Goal: Transaction & Acquisition: Subscribe to service/newsletter

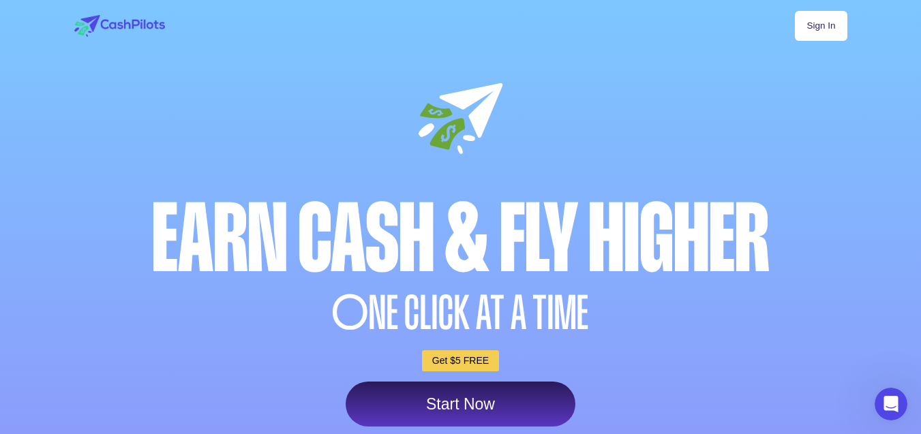
click at [485, 398] on link "Start Now" at bounding box center [460, 404] width 230 height 45
click at [457, 403] on link "Start Now" at bounding box center [460, 404] width 230 height 45
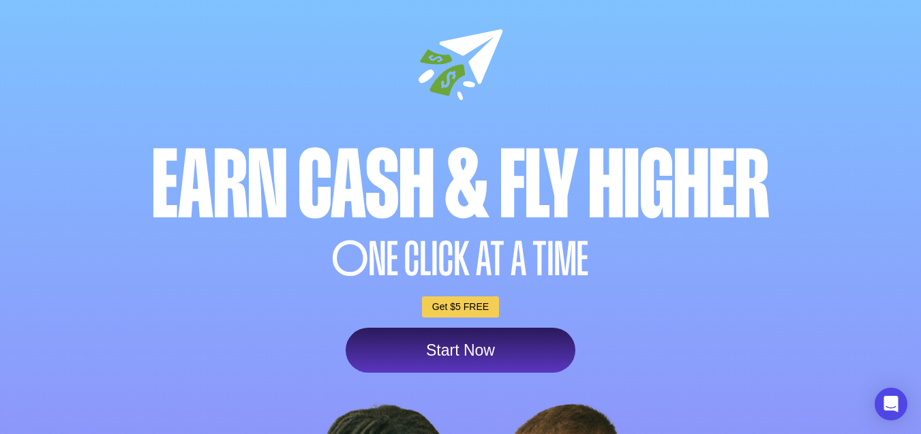
scroll to position [55, 0]
click at [454, 328] on link "Start Now" at bounding box center [460, 349] width 230 height 45
